Goal: Task Accomplishment & Management: Manage account settings

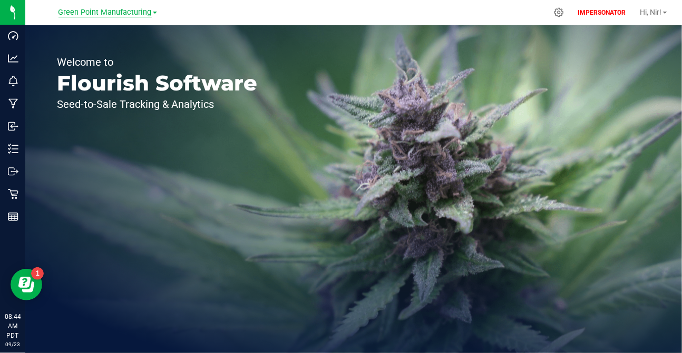
click at [140, 13] on span "Green Point Manufacturing" at bounding box center [104, 12] width 93 height 9
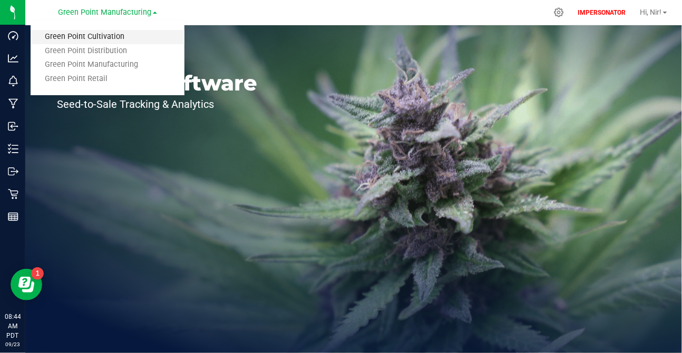
click at [135, 36] on link "Green Point Cultivation" at bounding box center [108, 37] width 154 height 14
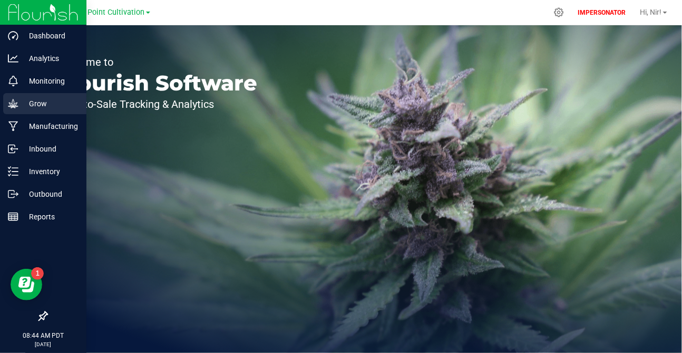
click at [21, 104] on p "Grow" at bounding box center [49, 103] width 63 height 13
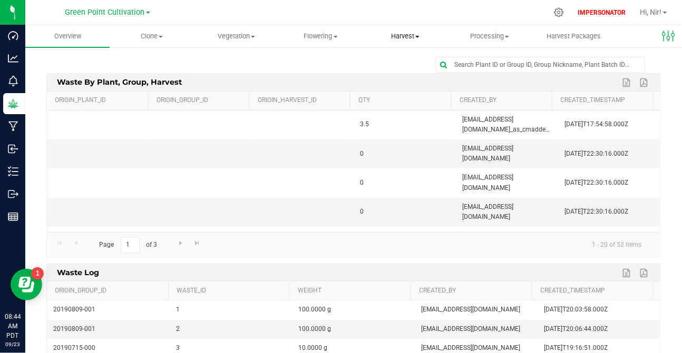
click at [404, 34] on span "Harvest" at bounding box center [404, 36] width 83 height 9
click at [399, 61] on span "Harvests" at bounding box center [392, 63] width 58 height 9
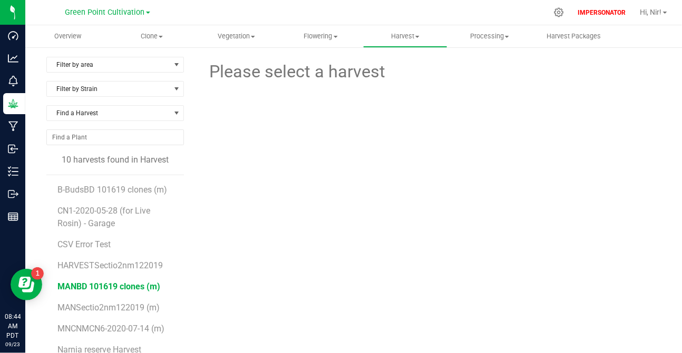
scroll to position [96, 0]
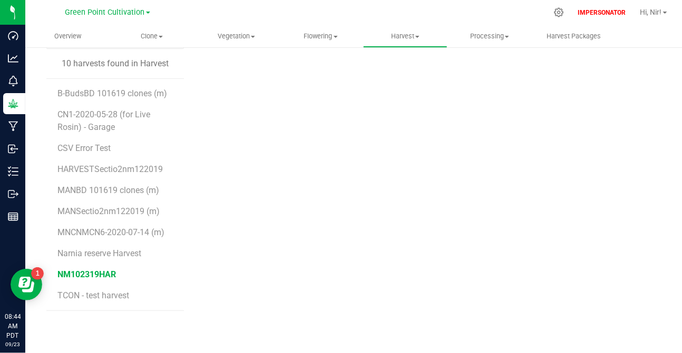
click at [101, 274] on span "NM102319HAR" at bounding box center [86, 275] width 58 height 10
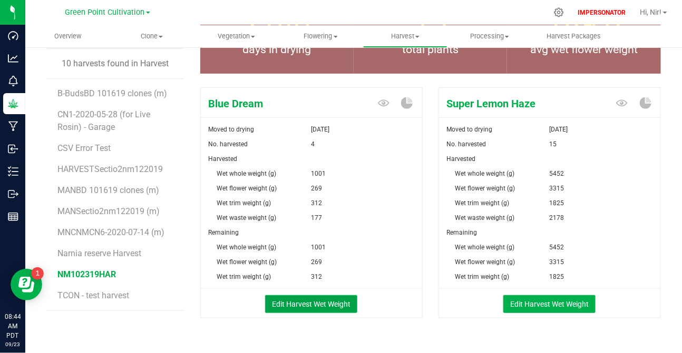
click at [323, 304] on button "Edit Harvest Wet Weight" at bounding box center [311, 304] width 92 height 18
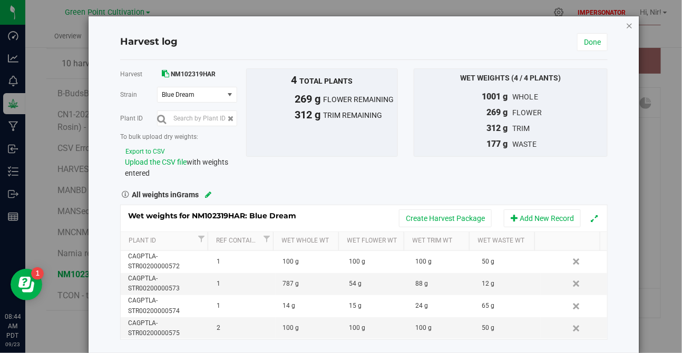
click at [626, 26] on icon "button" at bounding box center [629, 25] width 7 height 13
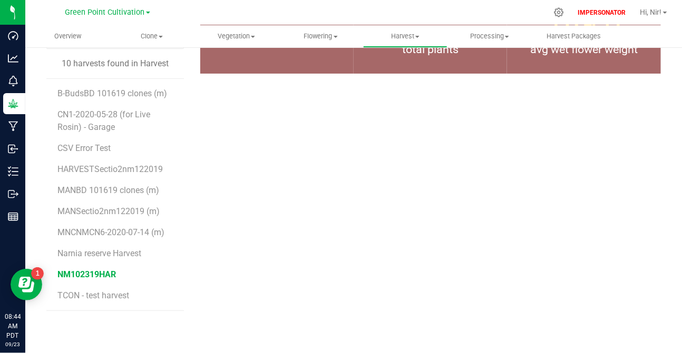
scroll to position [96, 0]
